Goal: Find contact information: Find contact information

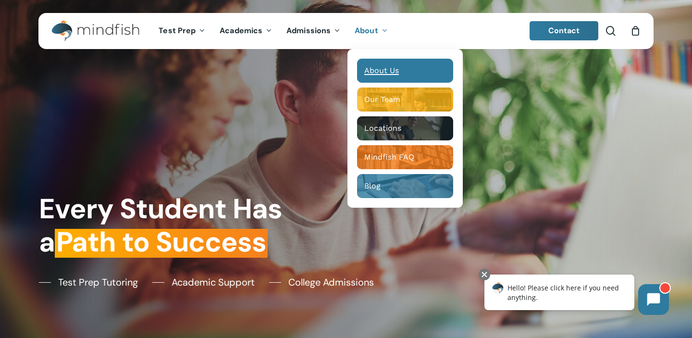
click at [377, 68] on span "About Us" at bounding box center [381, 70] width 35 height 9
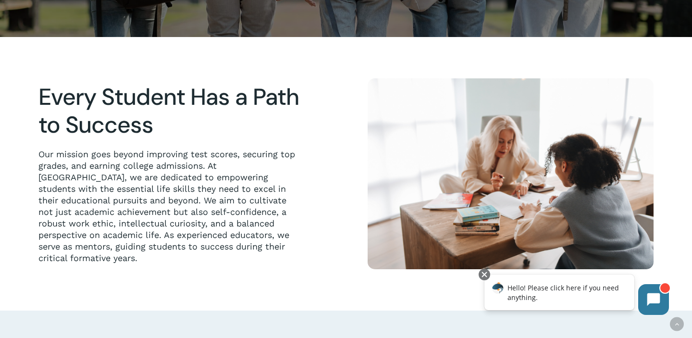
scroll to position [226, 0]
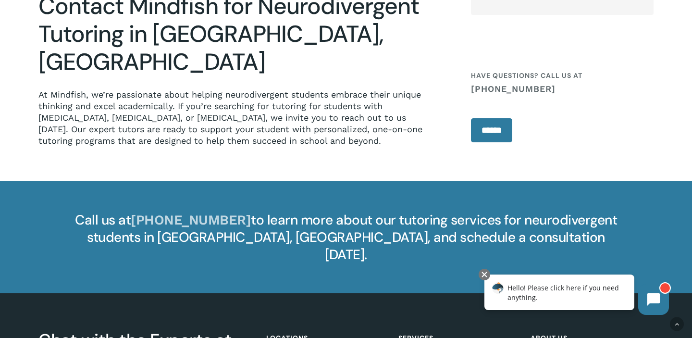
scroll to position [1613, 0]
